Goal: Task Accomplishment & Management: Manage account settings

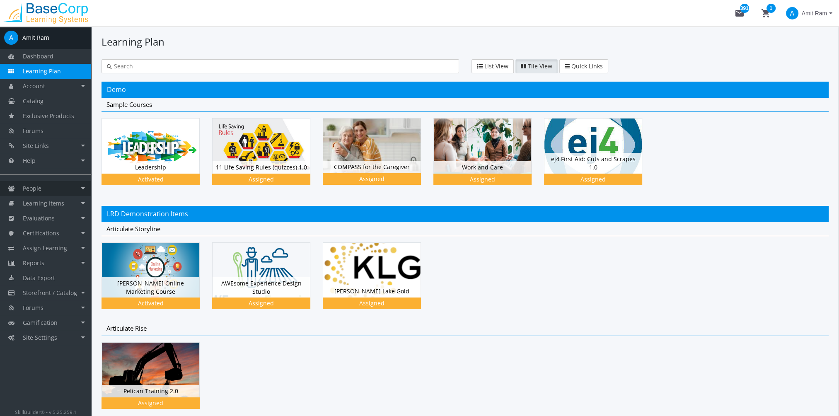
click at [50, 194] on link "People" at bounding box center [45, 188] width 91 height 15
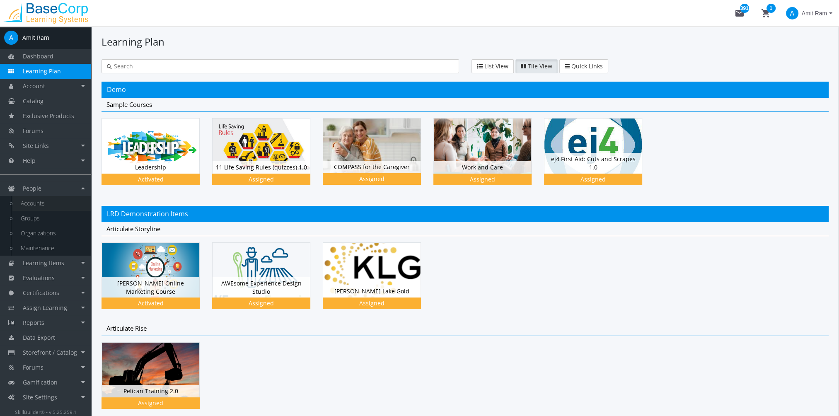
click at [60, 211] on link "Accounts" at bounding box center [51, 203] width 79 height 15
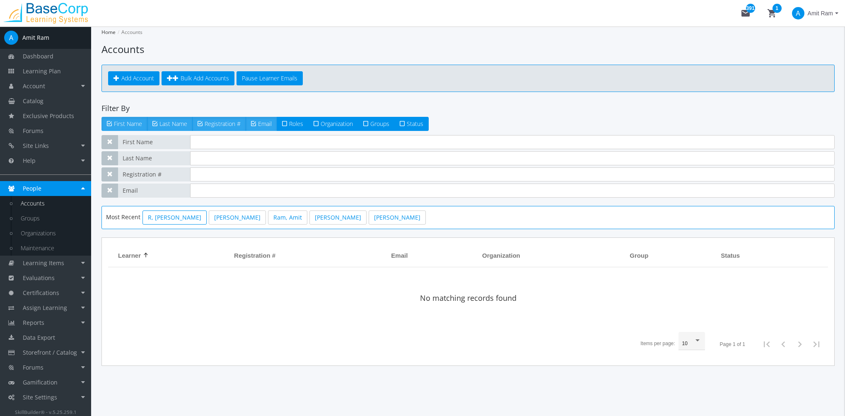
click at [165, 217] on link "R, [PERSON_NAME]" at bounding box center [175, 218] width 64 height 14
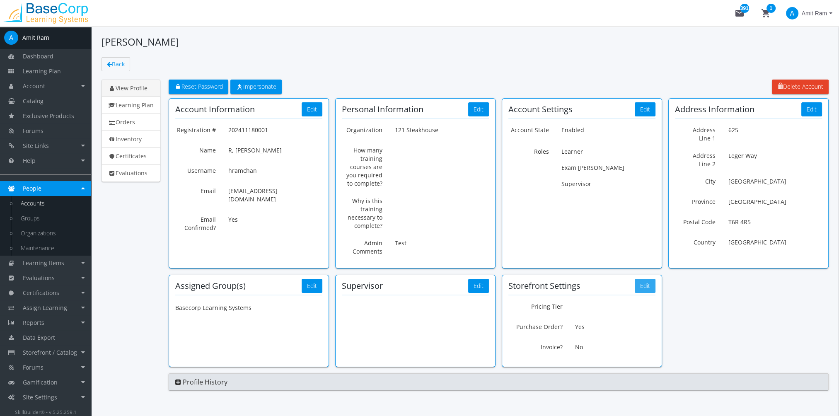
click at [644, 290] on button "Edit" at bounding box center [645, 286] width 21 height 14
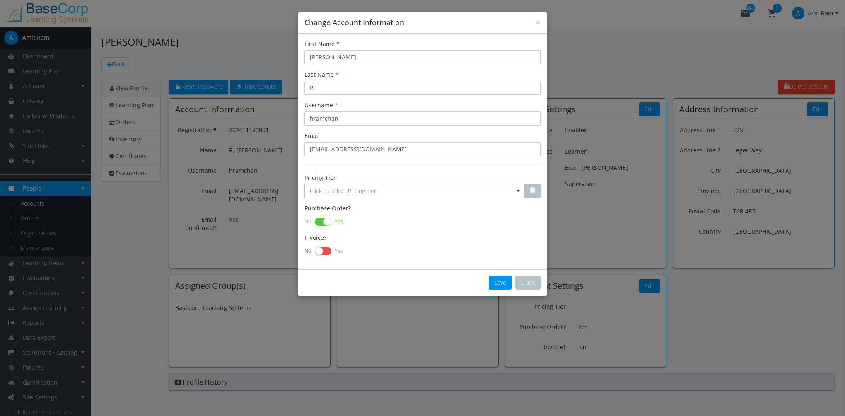
drag, startPoint x: 323, startPoint y: 252, endPoint x: 371, endPoint y: 291, distance: 61.8
click at [324, 252] on label at bounding box center [323, 251] width 17 height 12
click at [0, 0] on input "checkbox" at bounding box center [0, 0] width 0 height 0
click at [327, 254] on label at bounding box center [323, 251] width 17 height 12
click at [0, 0] on input "checkbox" at bounding box center [0, 0] width 0 height 0
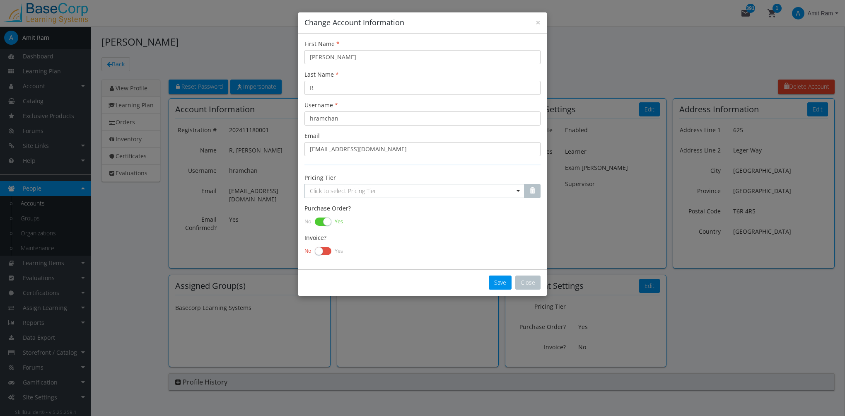
click at [326, 249] on label at bounding box center [323, 251] width 17 height 12
click at [0, 0] on input "checkbox" at bounding box center [0, 0] width 0 height 0
click at [500, 281] on button "Save" at bounding box center [500, 283] width 23 height 14
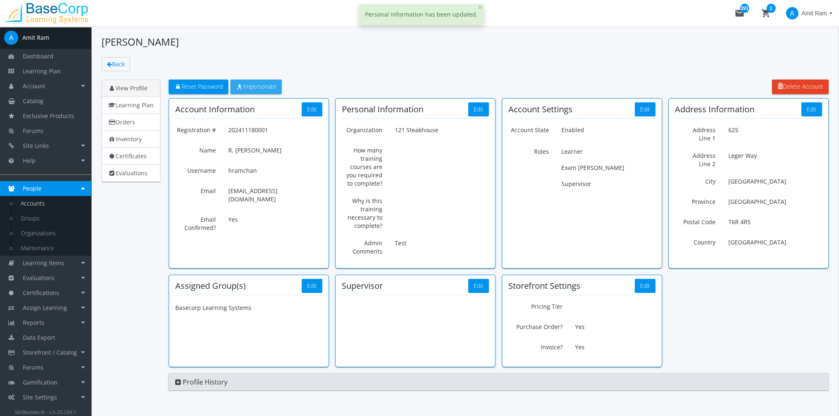
click at [273, 84] on span "Impersonate" at bounding box center [256, 86] width 41 height 8
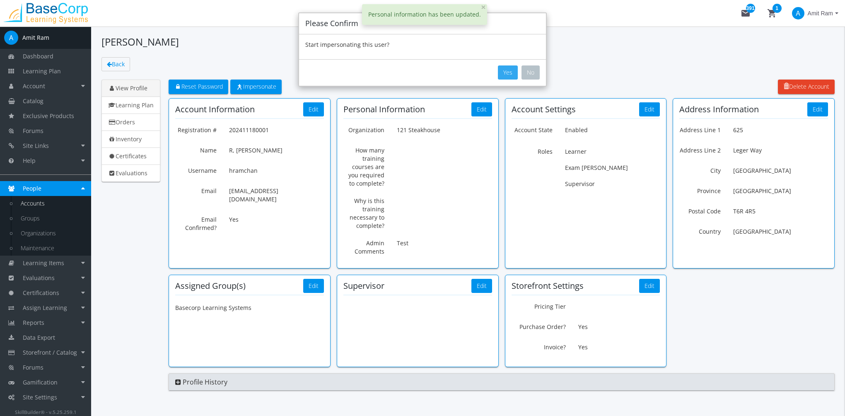
click at [513, 71] on button "Yes" at bounding box center [508, 72] width 20 height 14
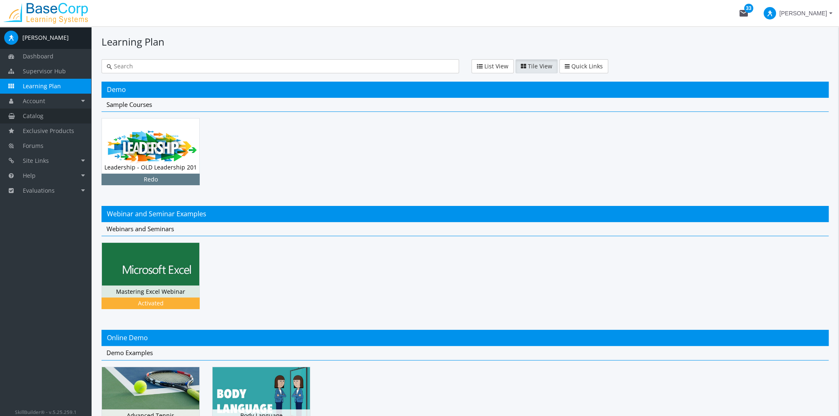
click at [56, 118] on link "Catalog" at bounding box center [45, 116] width 91 height 15
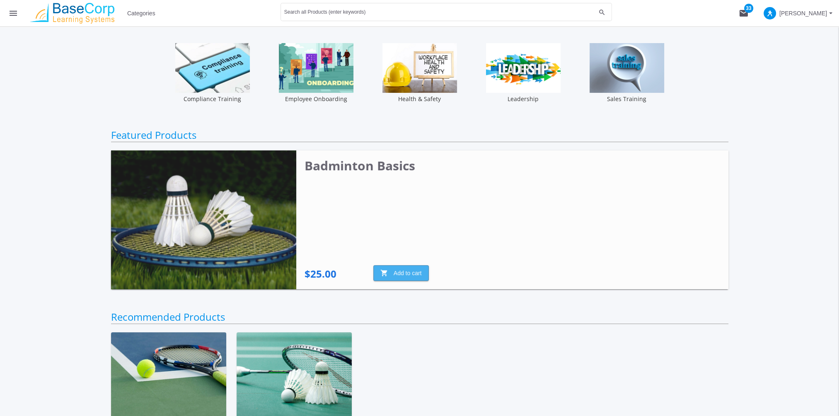
click at [398, 273] on span "shopping_cart Add to cart" at bounding box center [400, 273] width 41 height 15
click at [749, 12] on mat-icon "shopping_cart 1" at bounding box center [744, 13] width 10 height 10
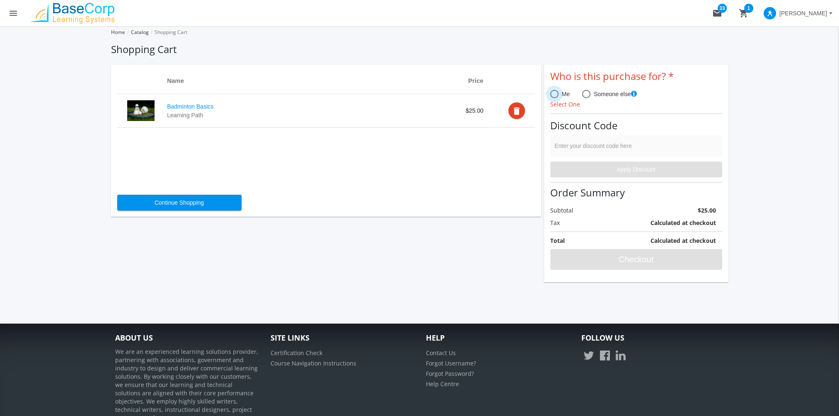
click at [557, 94] on span at bounding box center [554, 94] width 8 height 8
click at [557, 94] on input "Me" at bounding box center [554, 96] width 8 height 8
radio input "true"
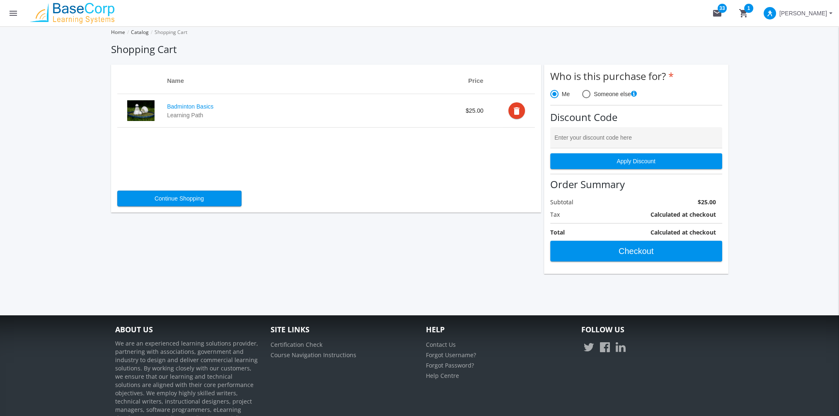
click at [587, 94] on span at bounding box center [586, 94] width 8 height 8
click at [587, 94] on input "Someone else" at bounding box center [586, 96] width 8 height 8
radio input "true"
click at [444, 112] on div "+" at bounding box center [445, 110] width 6 height 7
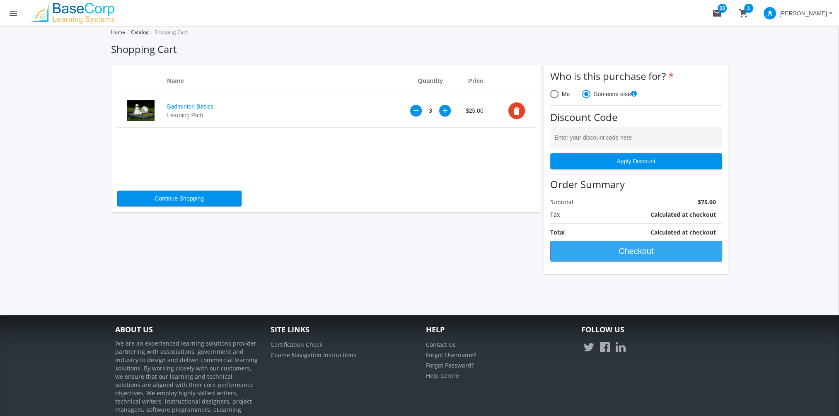
click at [637, 248] on span "Checkout" at bounding box center [636, 251] width 158 height 15
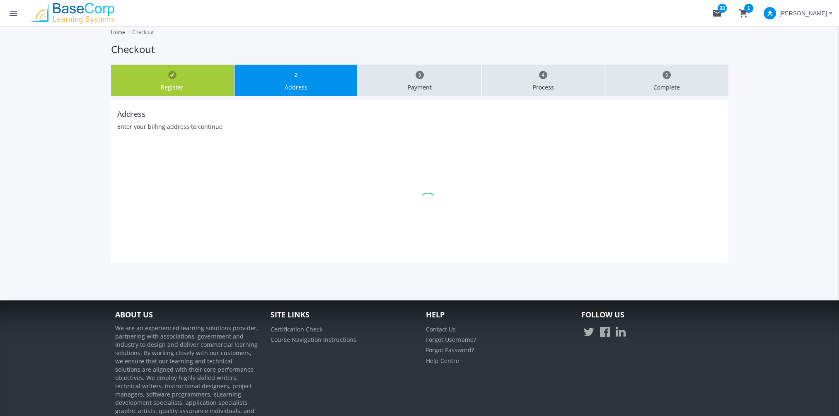
type input "625"
type input "Leger Way"
type input "[GEOGRAPHIC_DATA]"
type input "T6R4R5"
select select "1"
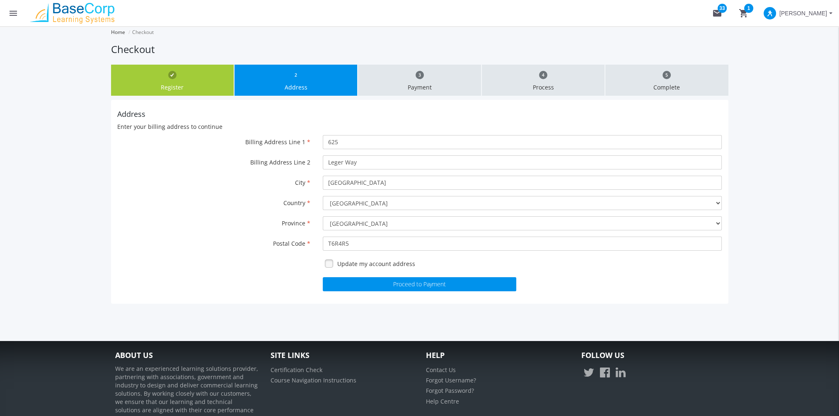
click at [391, 276] on div "Billing Address Line 1 625 Billing Address Line 2 Leger Way City [GEOGRAPHIC_DA…" at bounding box center [419, 213] width 605 height 156
click at [393, 287] on button "Proceed to Payment" at bounding box center [420, 284] width 194 height 14
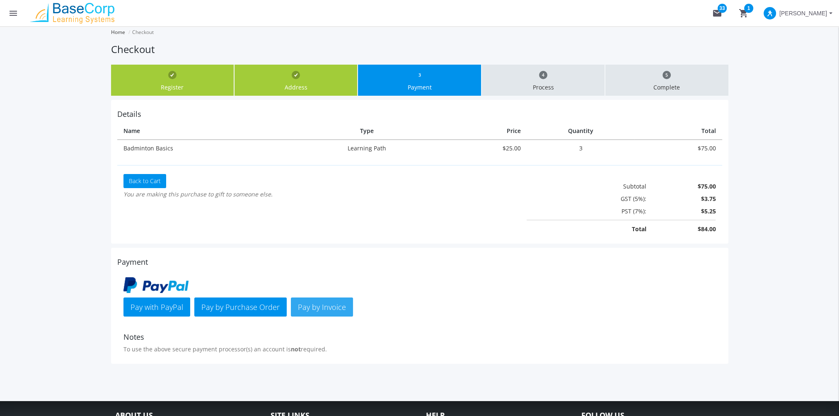
click at [327, 305] on span "Pay by Invoice" at bounding box center [322, 307] width 48 height 10
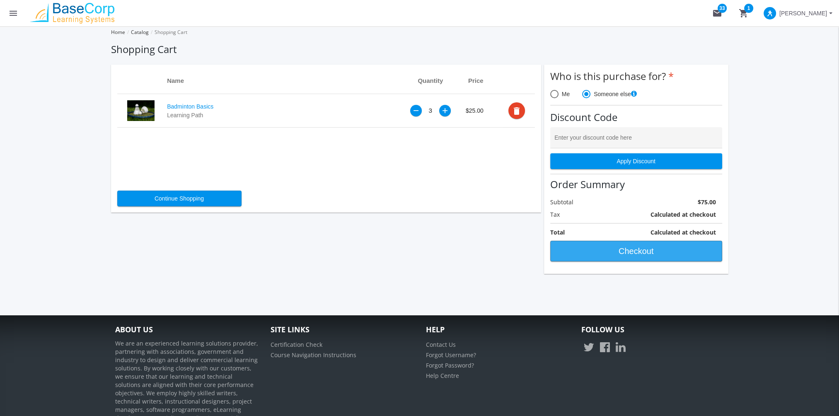
click at [616, 254] on span "Checkout" at bounding box center [636, 251] width 158 height 15
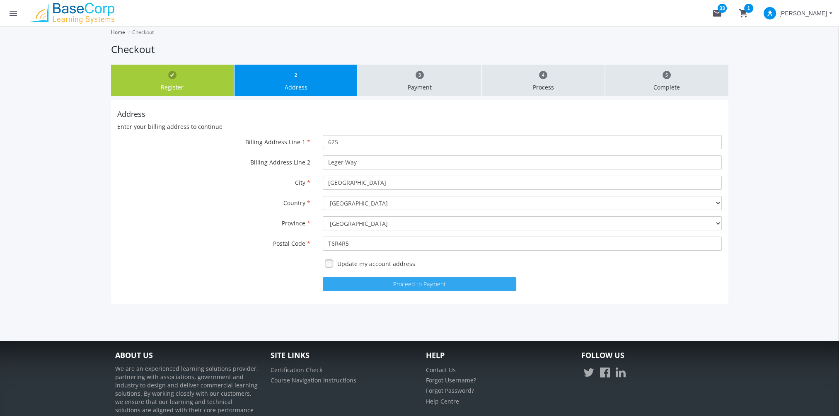
click at [423, 285] on button "Proceed to Payment" at bounding box center [420, 284] width 194 height 14
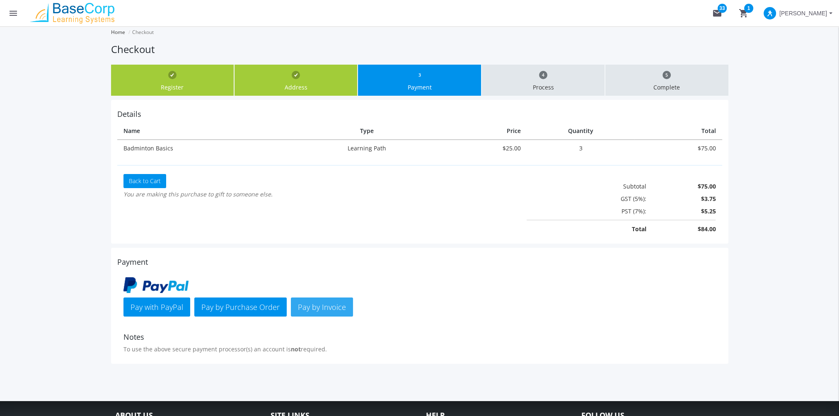
click at [331, 307] on span "Pay by Invoice" at bounding box center [322, 307] width 48 height 10
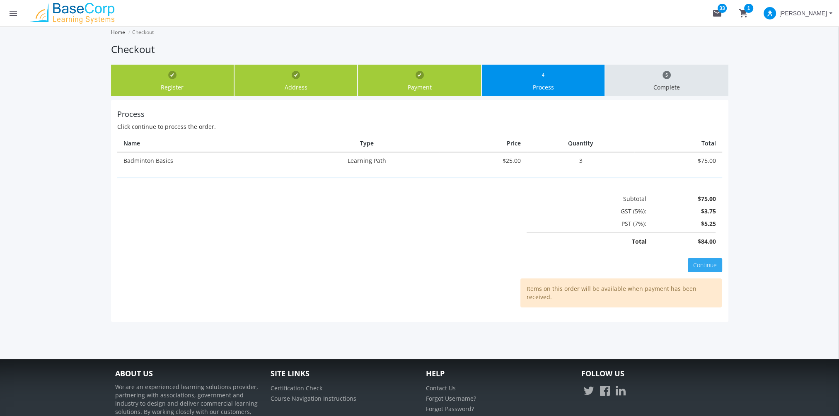
click at [709, 261] on span "Continue" at bounding box center [705, 265] width 24 height 8
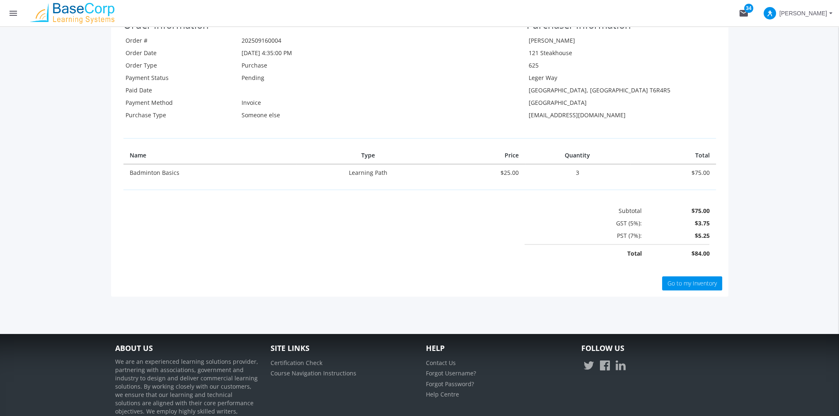
scroll to position [124, 0]
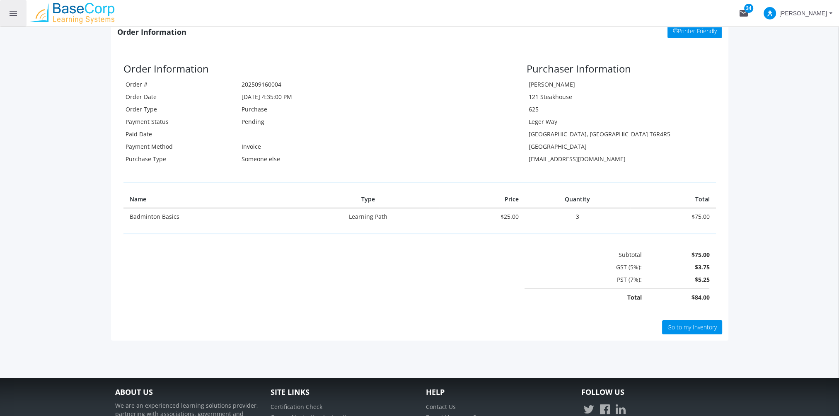
click at [14, 15] on mat-icon "menu" at bounding box center [13, 13] width 10 height 10
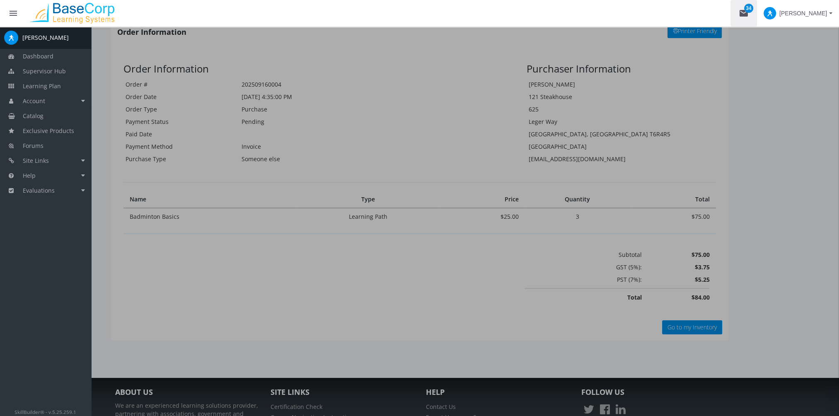
click at [749, 16] on mat-icon "mail 34" at bounding box center [744, 13] width 10 height 10
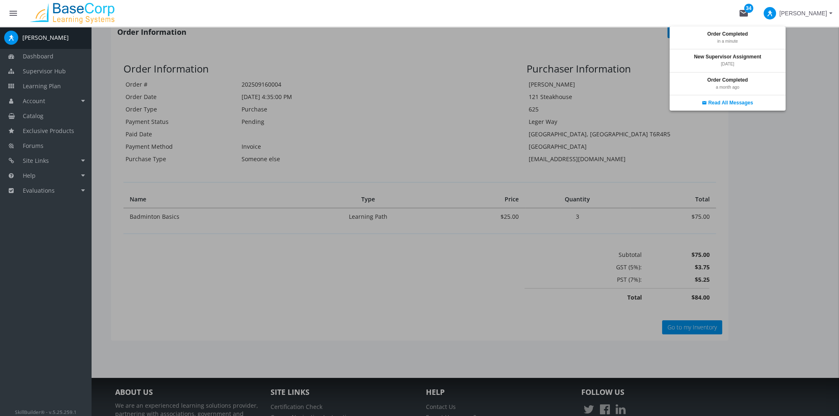
click at [799, 12] on div at bounding box center [419, 208] width 839 height 416
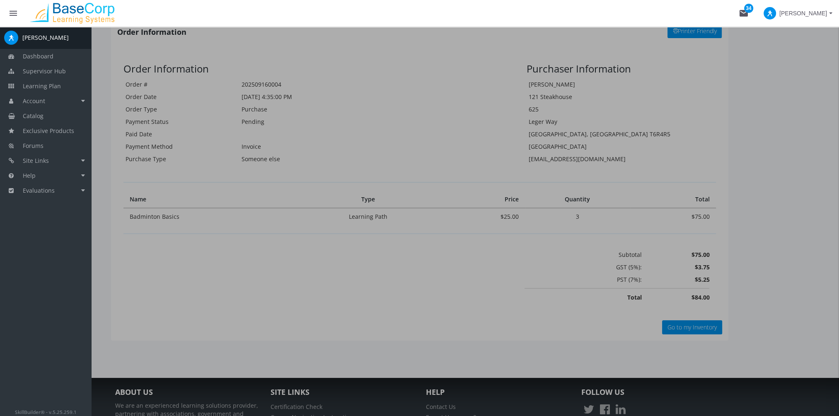
click at [776, 15] on span at bounding box center [770, 13] width 12 height 12
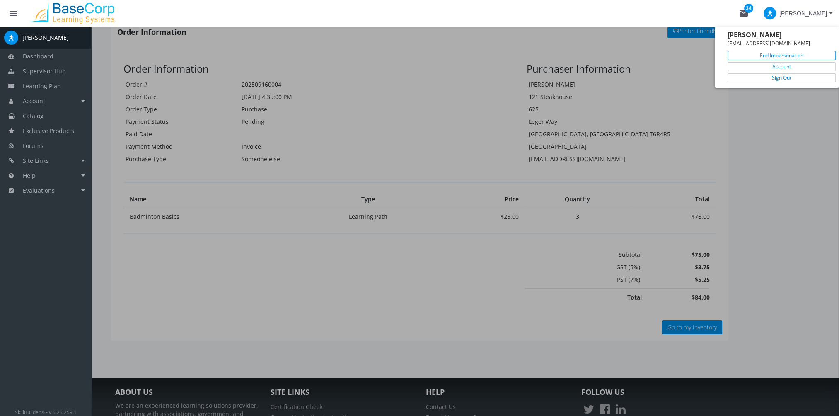
click at [795, 55] on link "End Impersonation" at bounding box center [782, 55] width 108 height 9
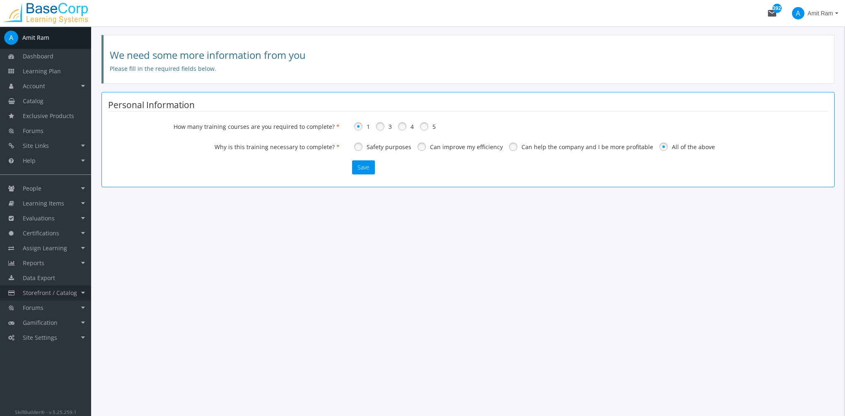
click at [65, 294] on span "Storefront / Catalog" at bounding box center [50, 293] width 54 height 8
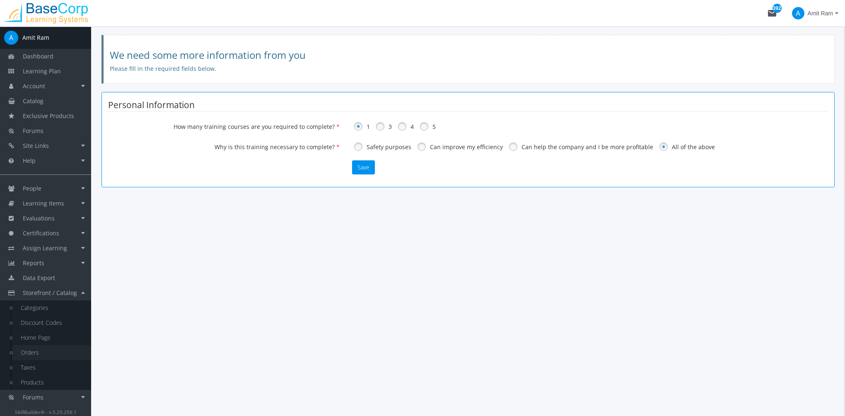
click at [46, 350] on link "Orders" at bounding box center [51, 352] width 79 height 15
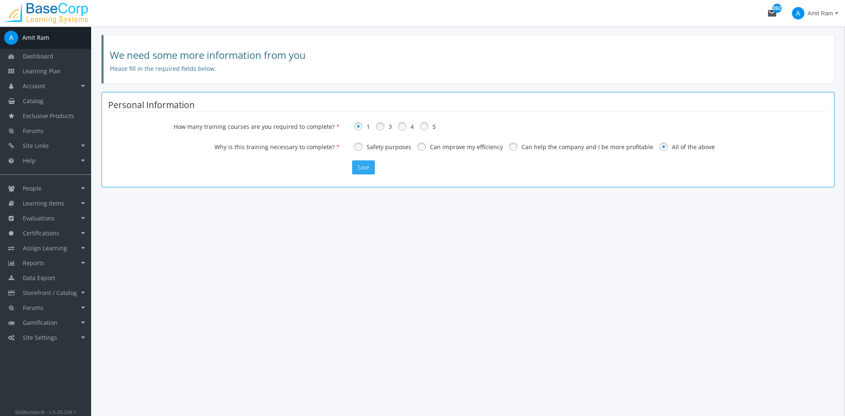
click at [362, 168] on button "Save" at bounding box center [363, 167] width 23 height 14
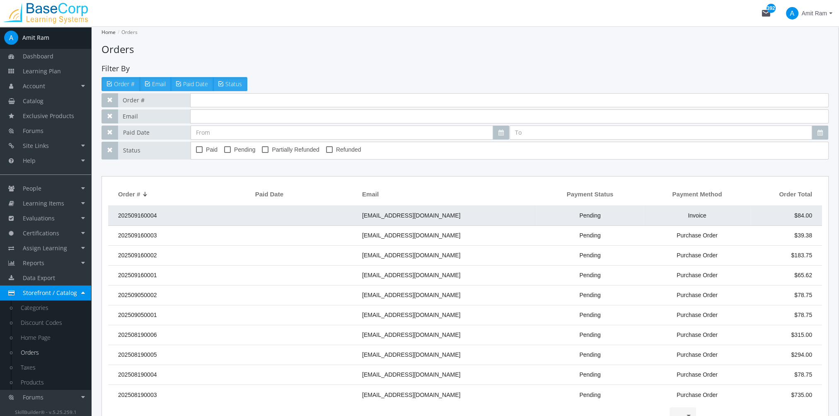
click at [359, 221] on td "[EMAIL_ADDRESS][DOMAIN_NAME]" at bounding box center [447, 216] width 179 height 20
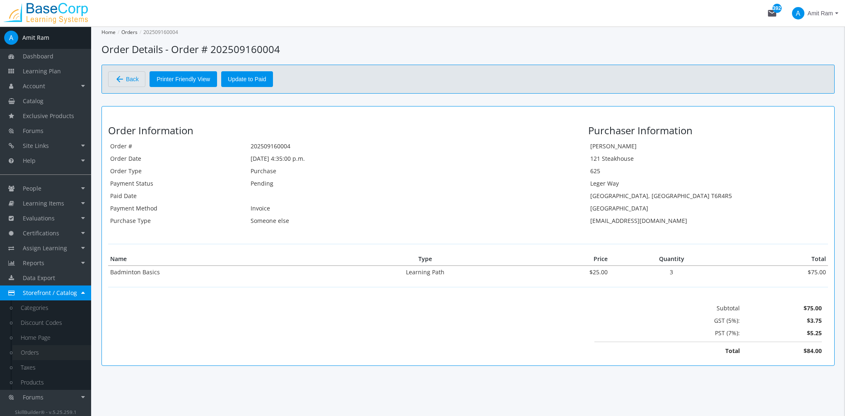
click at [40, 352] on link "Orders" at bounding box center [51, 352] width 79 height 15
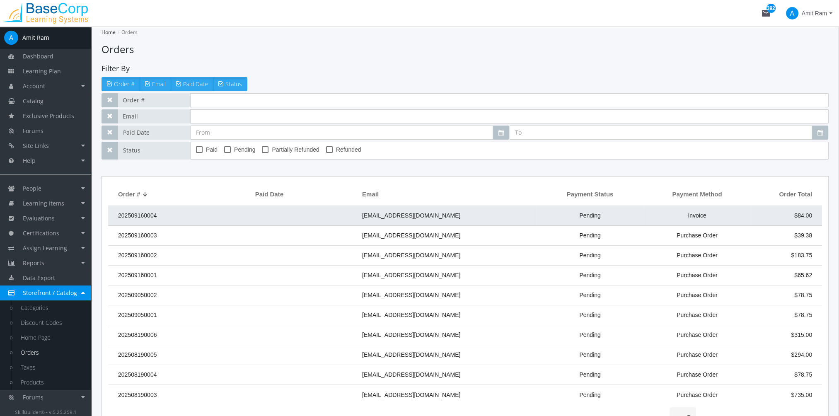
click at [388, 216] on span "[EMAIL_ADDRESS][DOMAIN_NAME]" at bounding box center [411, 215] width 98 height 7
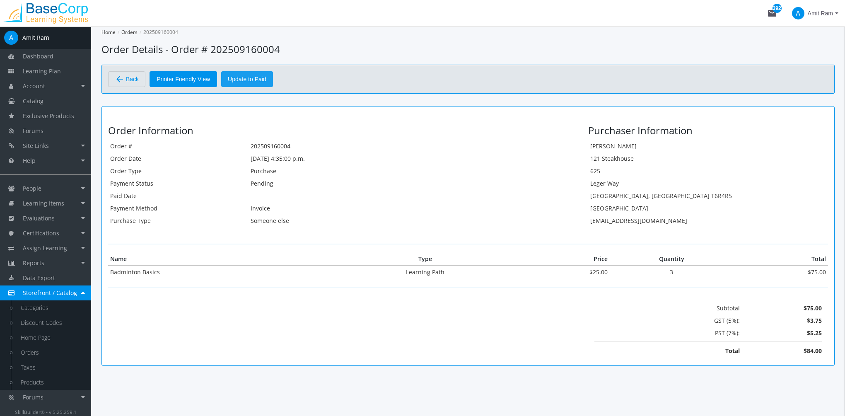
click at [248, 80] on span "Update to Paid" at bounding box center [247, 79] width 39 height 15
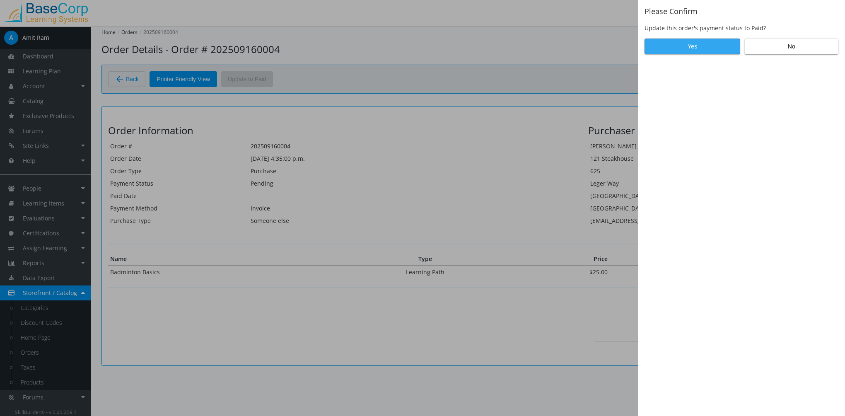
click at [787, 51] on span "No" at bounding box center [792, 46] width 80 height 15
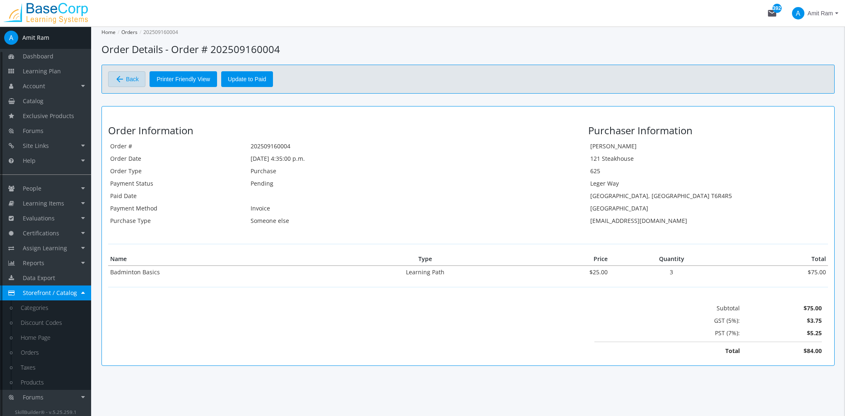
click at [124, 80] on mat-icon "arrow_back" at bounding box center [120, 79] width 10 height 10
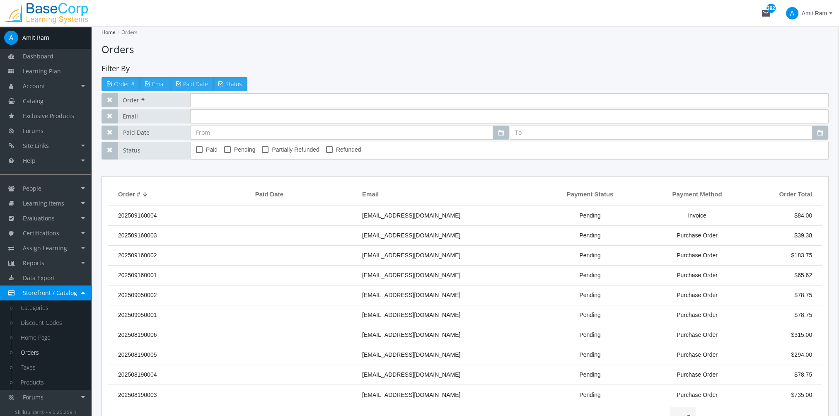
click at [237, 153] on span "Pending" at bounding box center [244, 150] width 21 height 10
click at [225, 153] on input "Pending" at bounding box center [224, 152] width 0 height 0
drag, startPoint x: 237, startPoint y: 153, endPoint x: 245, endPoint y: 154, distance: 8.4
click at [242, 154] on span "Pending" at bounding box center [244, 150] width 21 height 10
click at [225, 153] on input "Pending" at bounding box center [224, 152] width 0 height 0
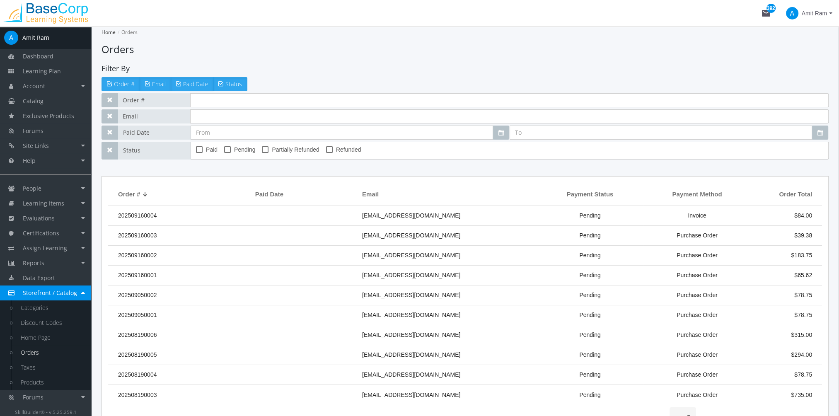
click at [246, 152] on span "Pending" at bounding box center [244, 150] width 21 height 10
click at [225, 152] on input "Pending" at bounding box center [224, 152] width 0 height 0
checkbox input "true"
click at [315, 259] on td at bounding box center [304, 256] width 107 height 20
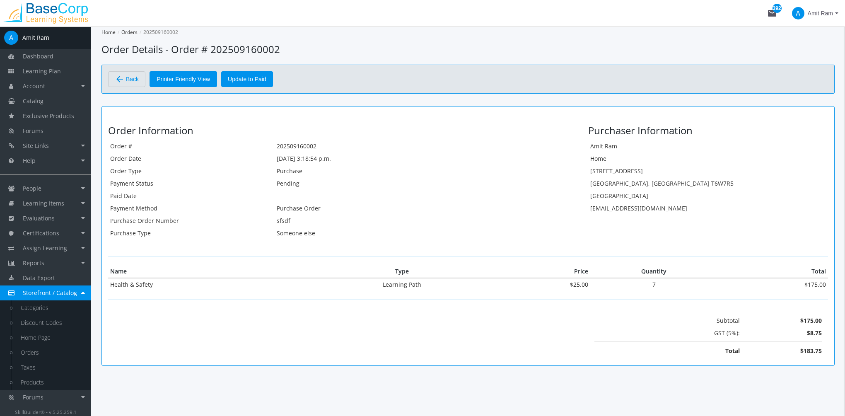
click at [136, 76] on span "Back" at bounding box center [132, 79] width 13 height 14
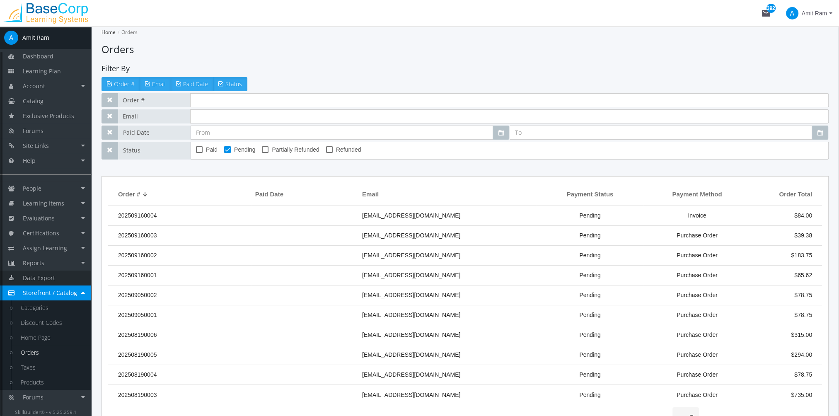
click at [56, 272] on link "Data Export" at bounding box center [45, 278] width 91 height 15
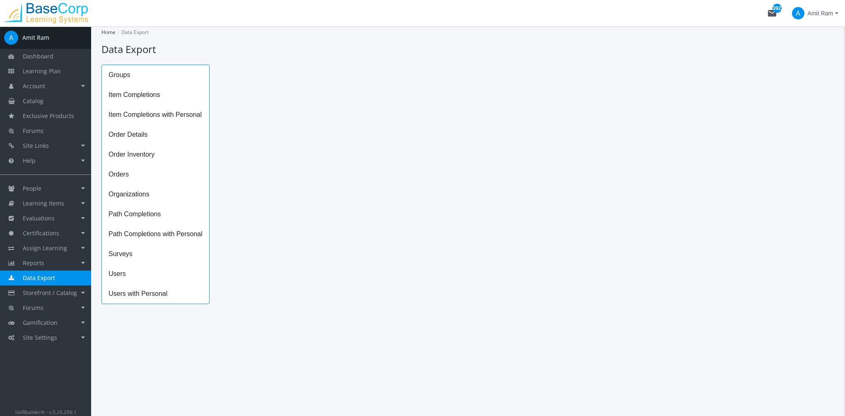
click at [172, 113] on span "Item Completions with Personal" at bounding box center [155, 115] width 107 height 20
click at [403, 86] on icon "Open calendar" at bounding box center [406, 82] width 9 height 9
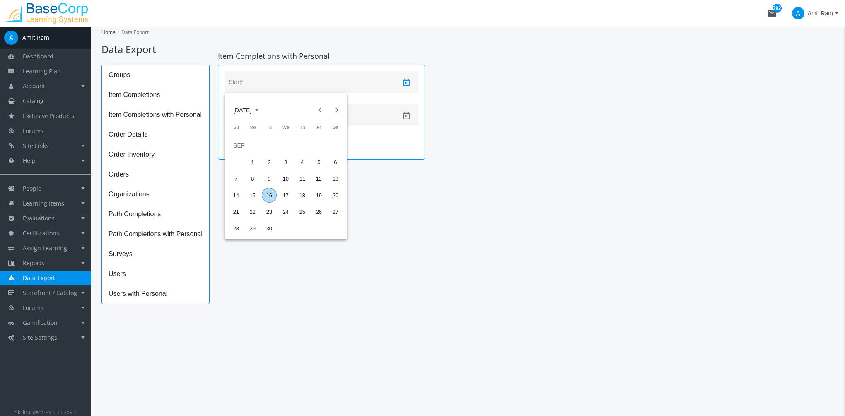
click at [252, 115] on span "[DATE]" at bounding box center [242, 110] width 18 height 15
click at [244, 170] on div "2024" at bounding box center [242, 169] width 26 height 15
click at [276, 185] on div "OCT" at bounding box center [271, 185] width 26 height 15
click at [270, 163] on div "1" at bounding box center [269, 162] width 15 height 15
type input "[DATE]"
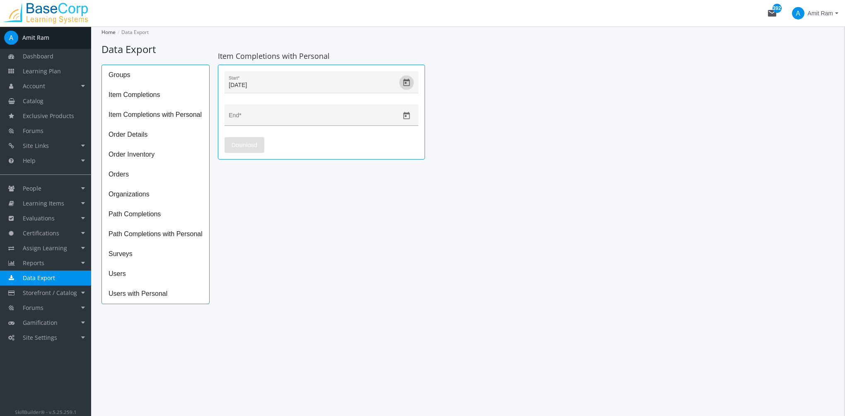
click at [407, 113] on icon "Open calendar" at bounding box center [407, 115] width 7 height 7
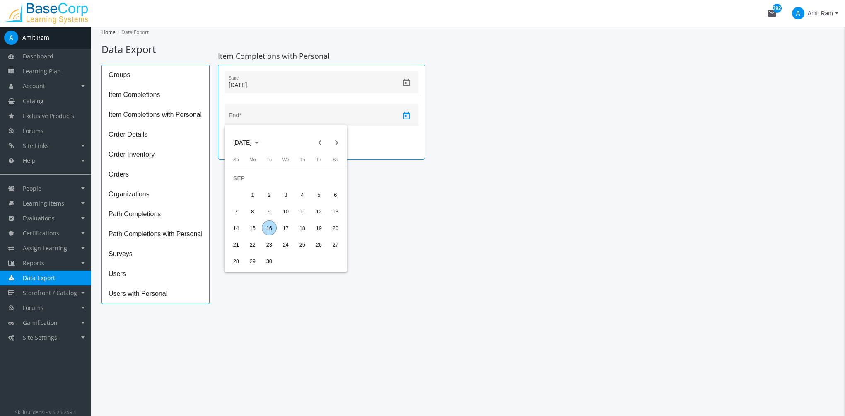
click at [252, 143] on span "[DATE]" at bounding box center [242, 142] width 18 height 15
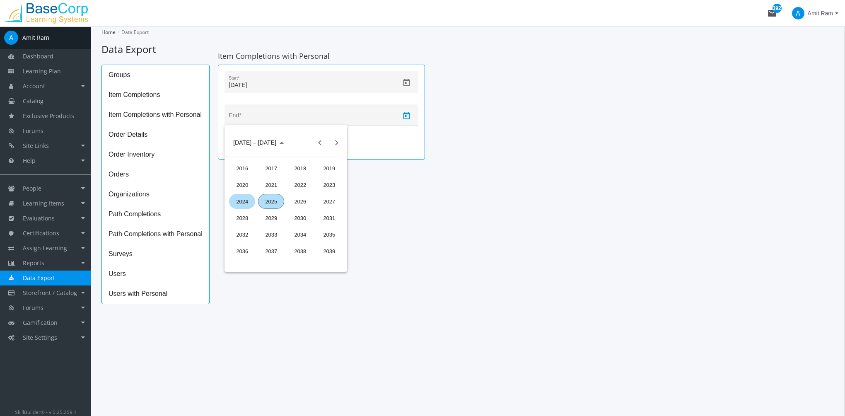
click at [244, 202] on div "2024" at bounding box center [242, 201] width 26 height 15
click at [330, 217] on div "DEC" at bounding box center [329, 218] width 26 height 15
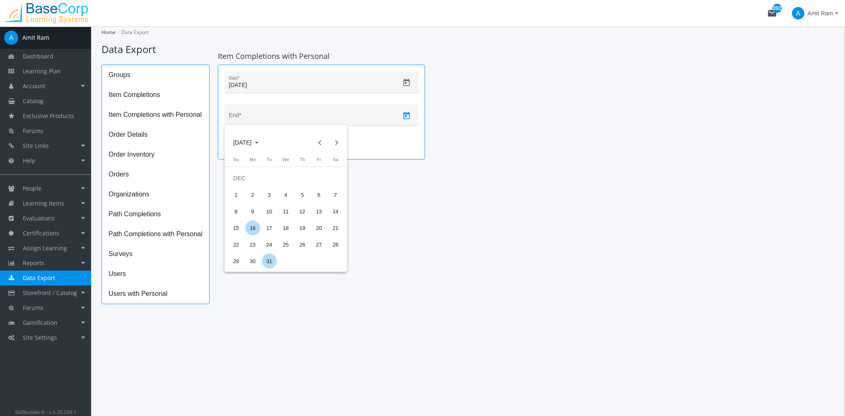
click at [266, 262] on div "31" at bounding box center [269, 261] width 15 height 15
type input "[DATE]"
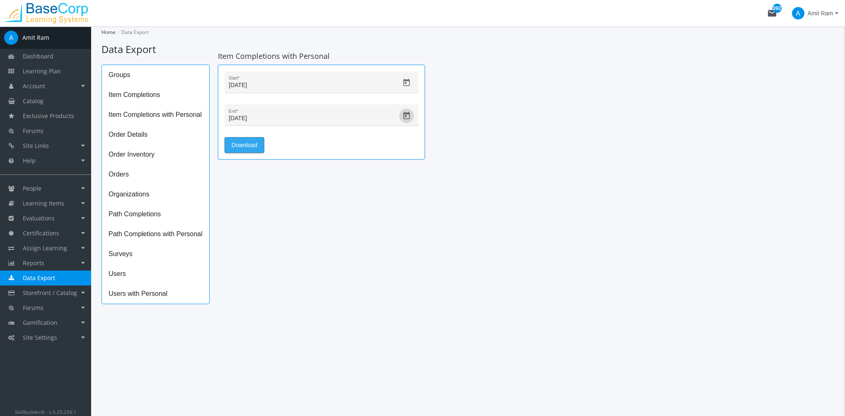
click at [252, 149] on span "Download" at bounding box center [245, 145] width 26 height 15
click at [49, 258] on link "Reports" at bounding box center [45, 263] width 91 height 15
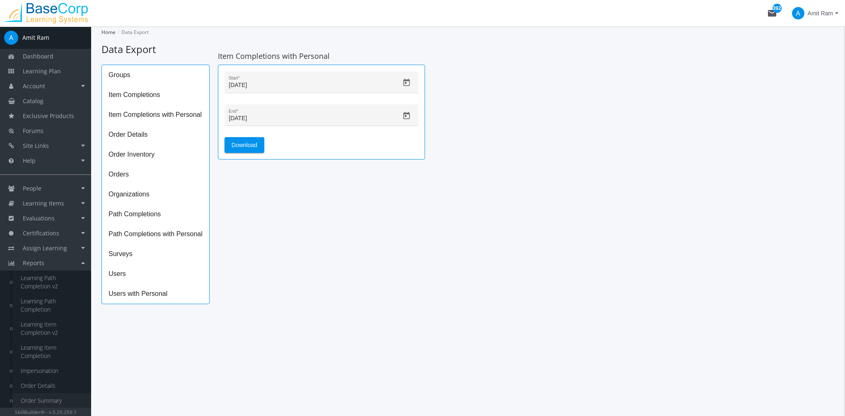
click at [47, 401] on link "Order Summary" at bounding box center [51, 400] width 79 height 15
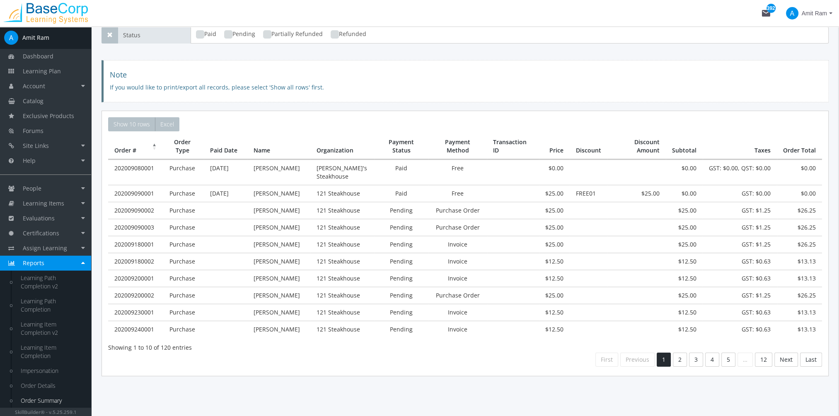
scroll to position [83, 0]
click at [132, 168] on td "202009080001" at bounding box center [134, 171] width 53 height 25
click at [46, 378] on link "Order Details" at bounding box center [51, 385] width 79 height 15
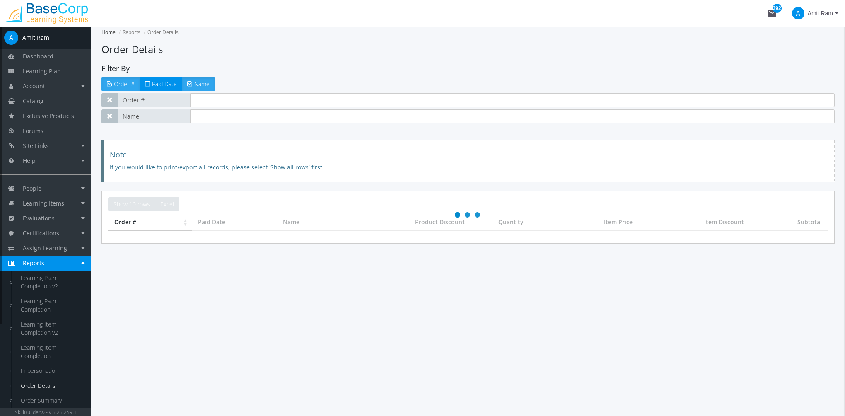
click at [48, 382] on link "Order Details" at bounding box center [51, 385] width 79 height 15
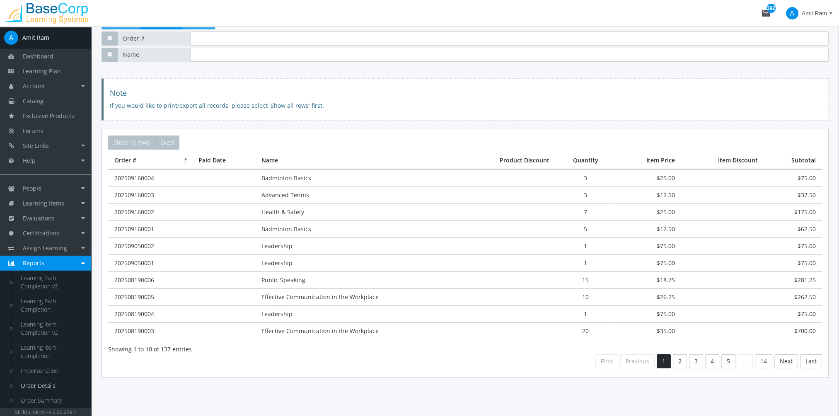
scroll to position [63, 0]
click at [42, 404] on link "Order Summary" at bounding box center [51, 400] width 79 height 15
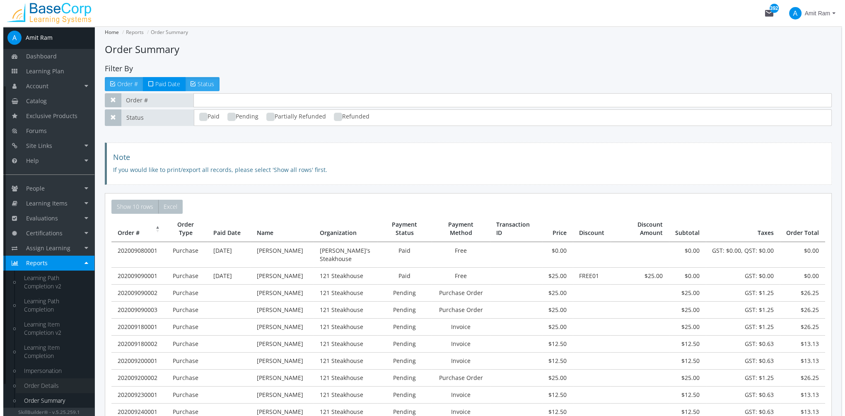
scroll to position [119, 0]
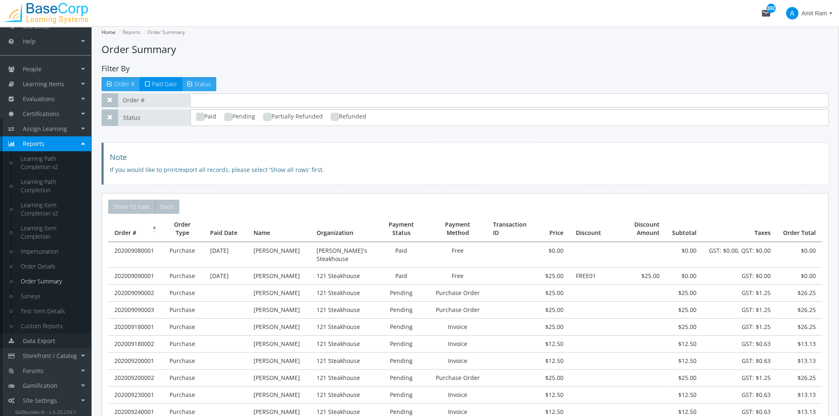
click at [60, 344] on link "Data Export" at bounding box center [45, 341] width 91 height 15
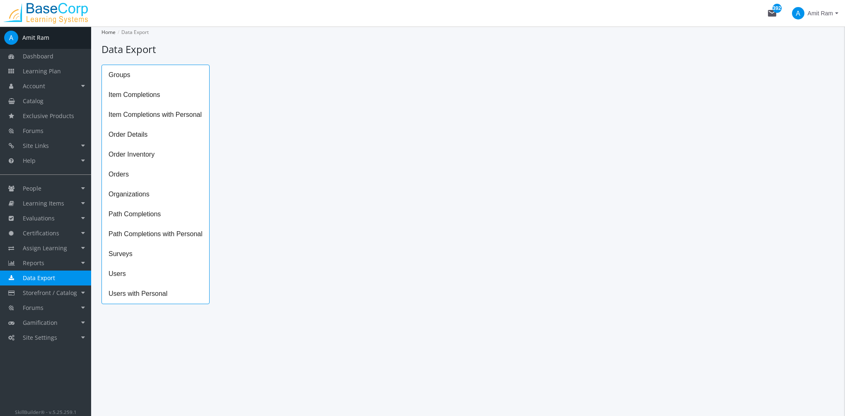
click at [145, 136] on span "Order Details" at bounding box center [155, 135] width 107 height 20
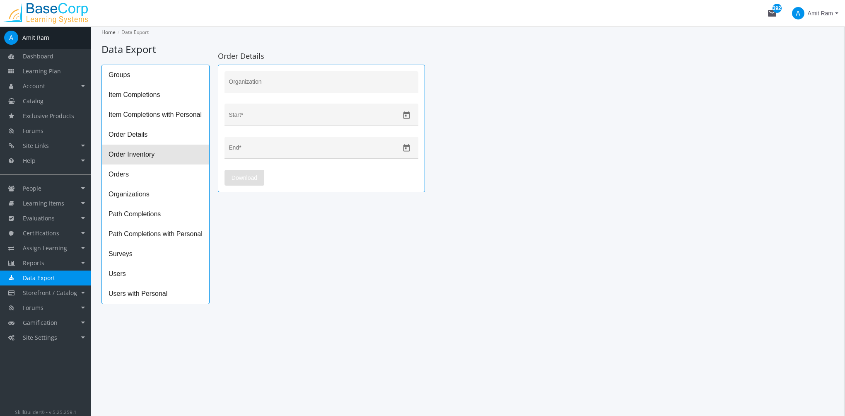
click at [166, 157] on span "Order Inventory" at bounding box center [155, 155] width 107 height 20
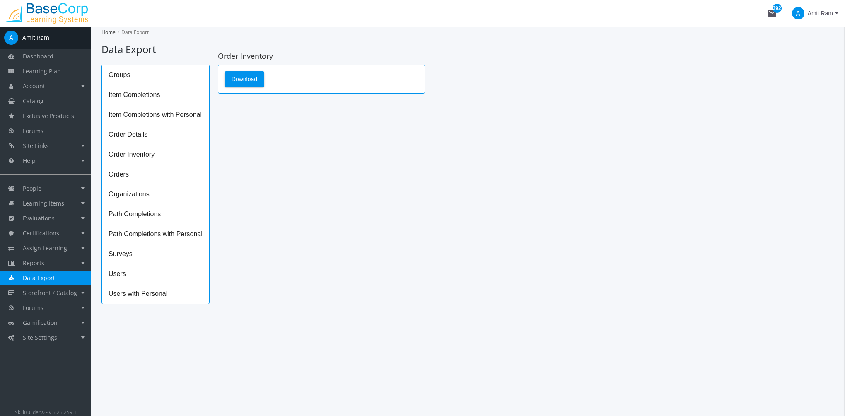
click at [154, 137] on span "Order Details" at bounding box center [155, 135] width 107 height 20
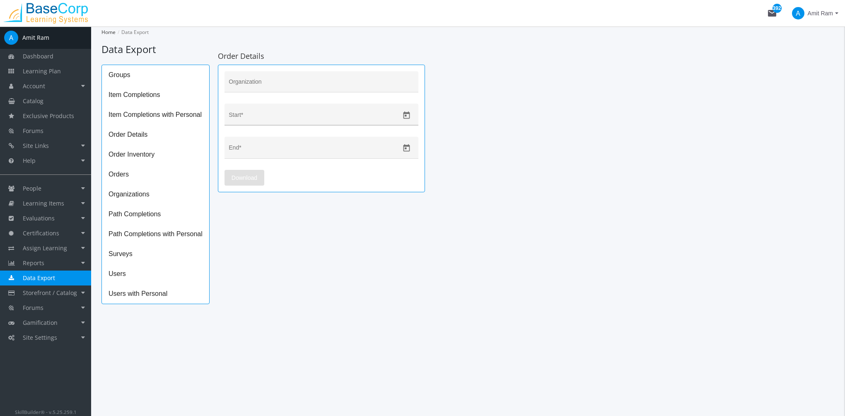
click at [406, 114] on icon "Open calendar" at bounding box center [406, 115] width 9 height 9
click at [319, 143] on button "Previous month" at bounding box center [320, 142] width 17 height 17
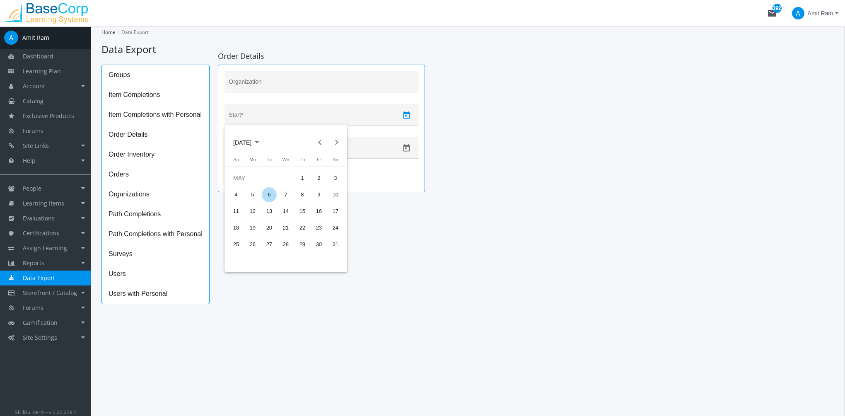
click at [270, 195] on div "6" at bounding box center [269, 194] width 15 height 15
type input "[DATE]"
click at [408, 149] on icon "Open calendar" at bounding box center [406, 148] width 9 height 9
click at [282, 259] on div "17" at bounding box center [285, 260] width 15 height 15
type input "[DATE]"
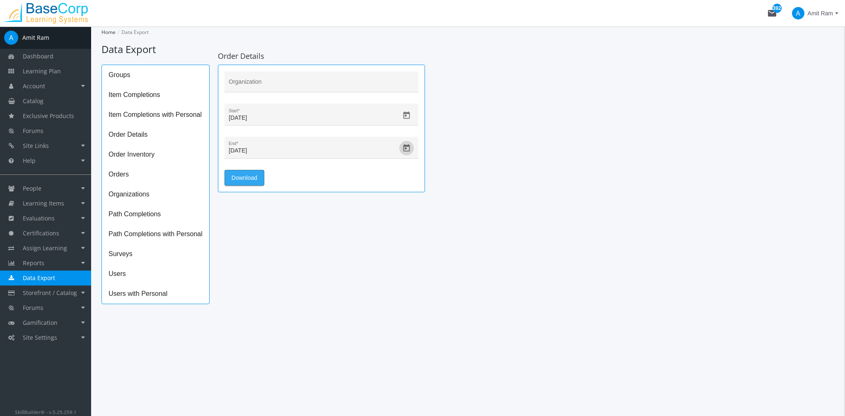
click at [259, 174] on button "Download" at bounding box center [245, 178] width 40 height 16
